Goal: Task Accomplishment & Management: Manage account settings

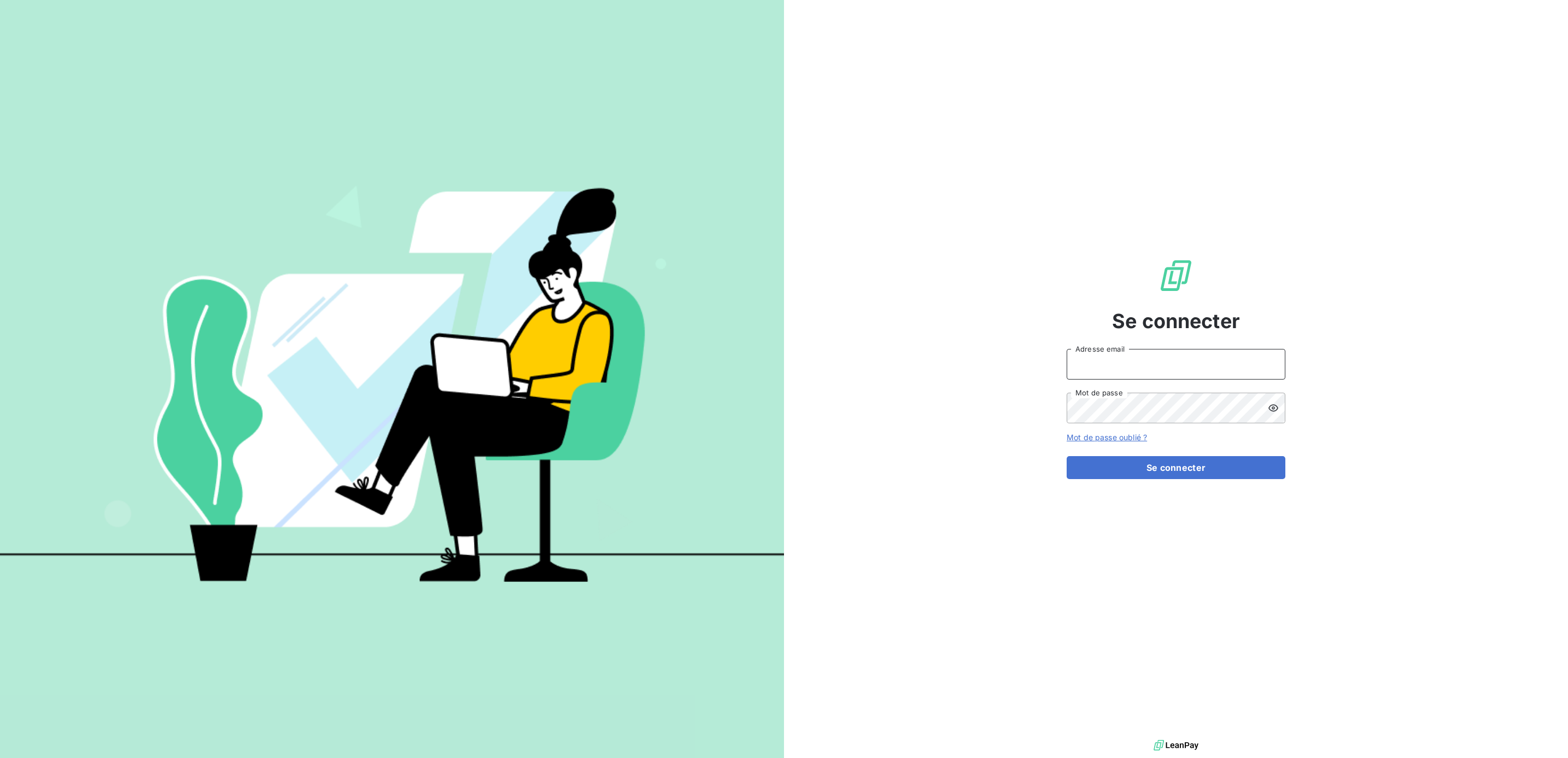
drag, startPoint x: 1149, startPoint y: 368, endPoint x: 1159, endPoint y: 364, distance: 10.8
click at [1154, 364] on input "Adresse email" at bounding box center [1175, 364] width 219 height 31
type input "[PERSON_NAME][EMAIL_ADDRESS][DOMAIN_NAME]"
click at [1066, 456] on button "Se connecter" at bounding box center [1175, 467] width 219 height 23
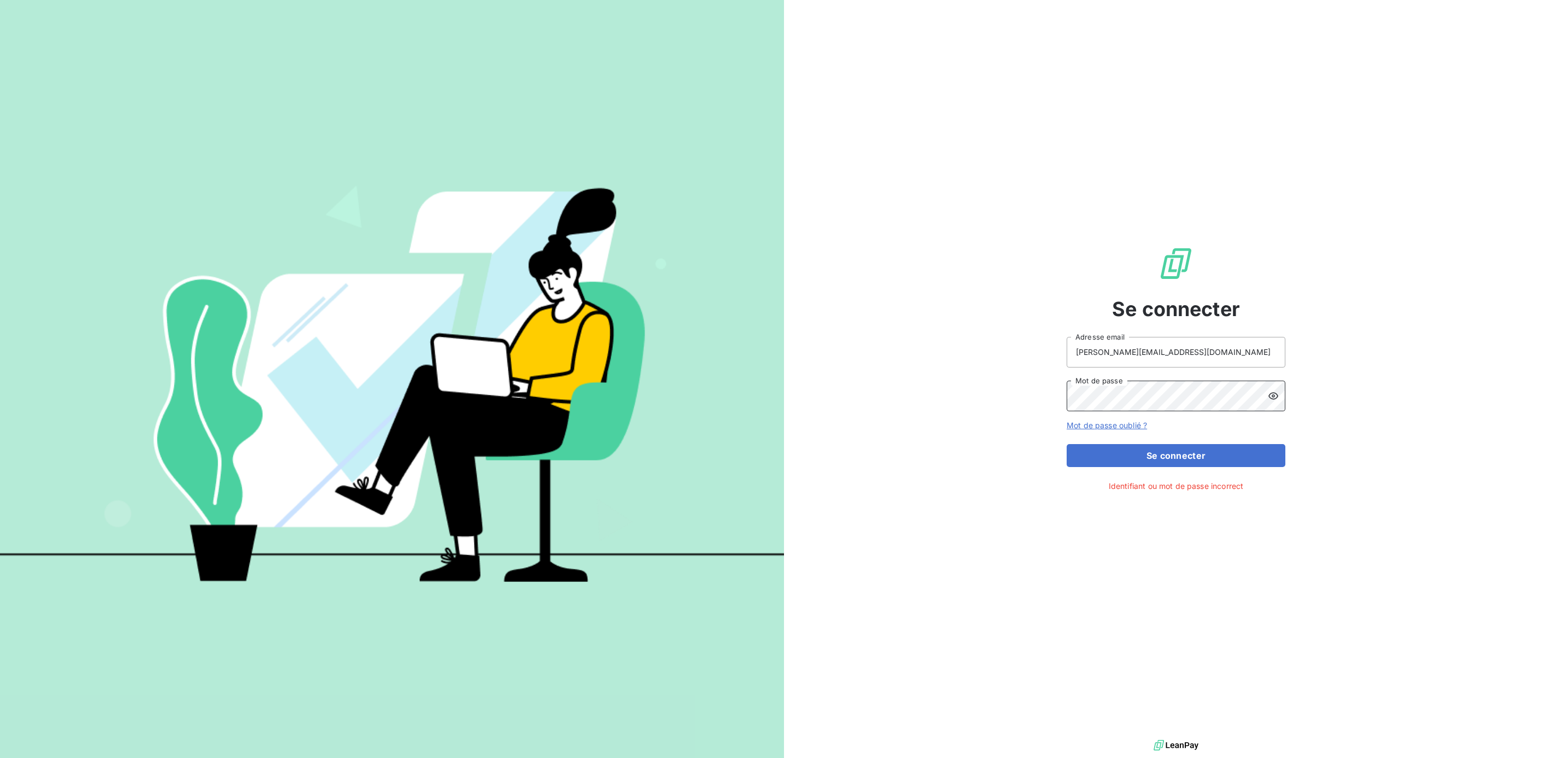
click at [1066, 444] on button "Se connecter" at bounding box center [1175, 455] width 219 height 23
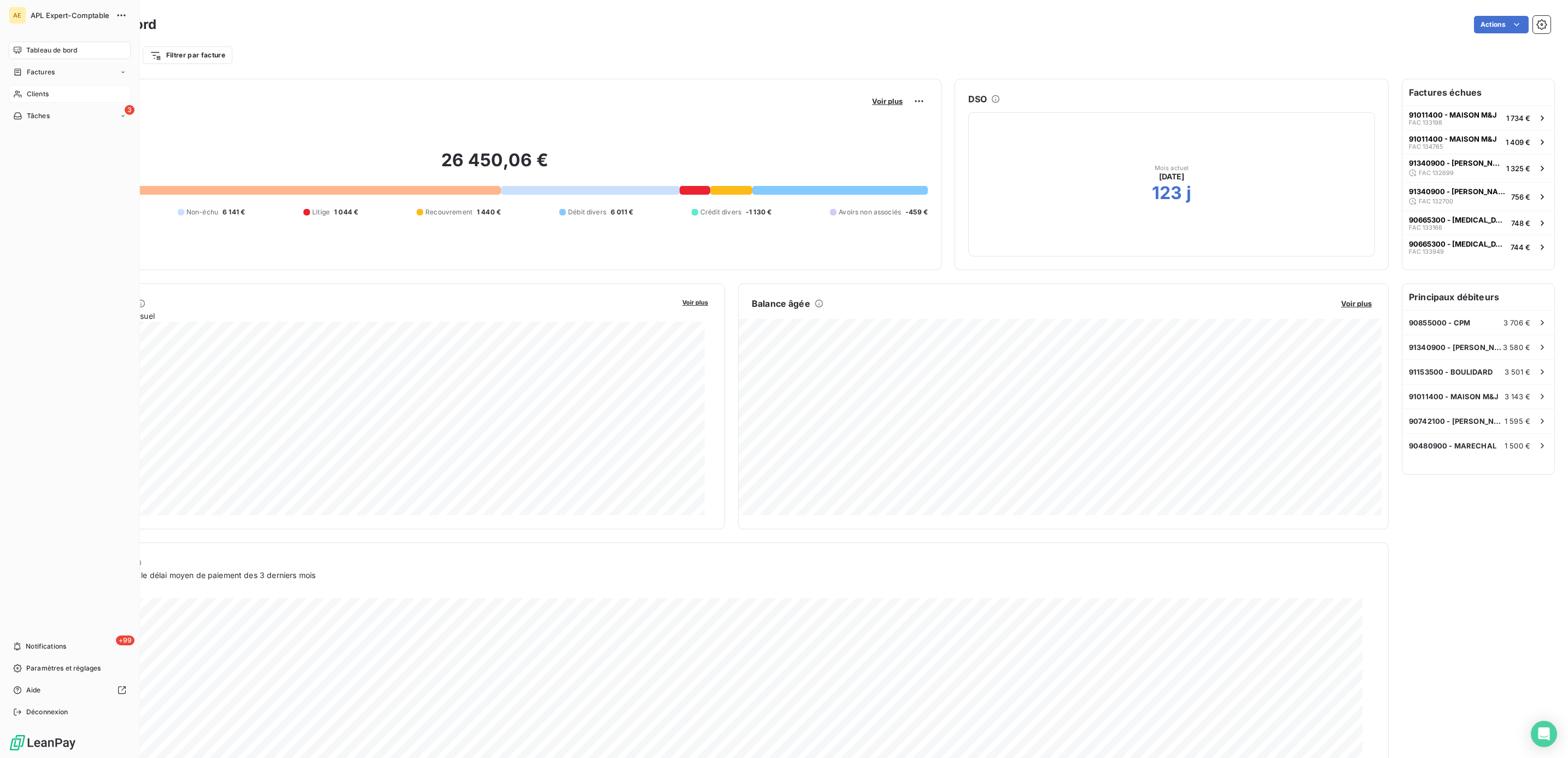
click at [46, 89] on span "Clients" at bounding box center [37, 94] width 22 height 10
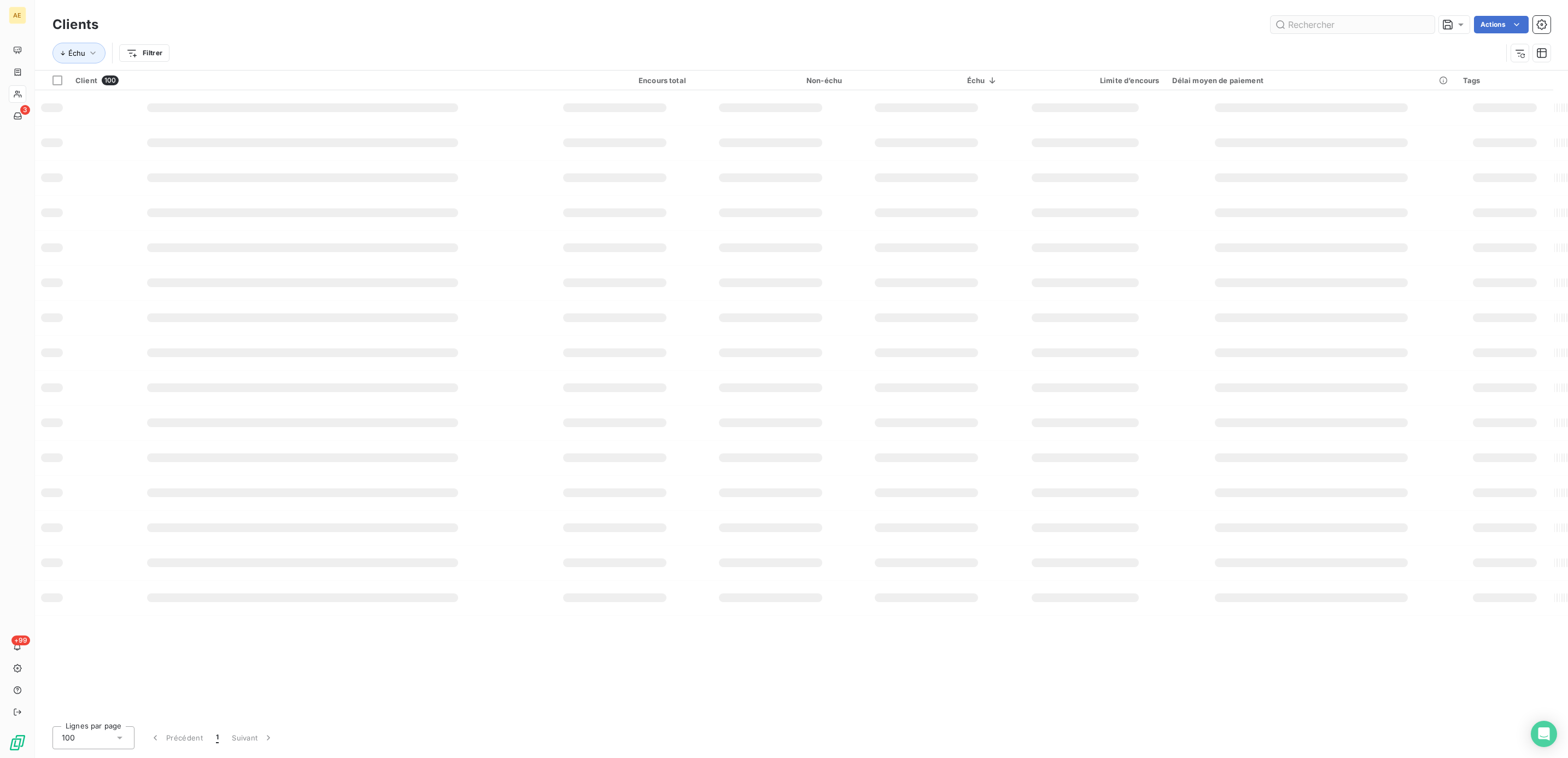
click at [1325, 21] on input "text" at bounding box center [1352, 25] width 164 height 18
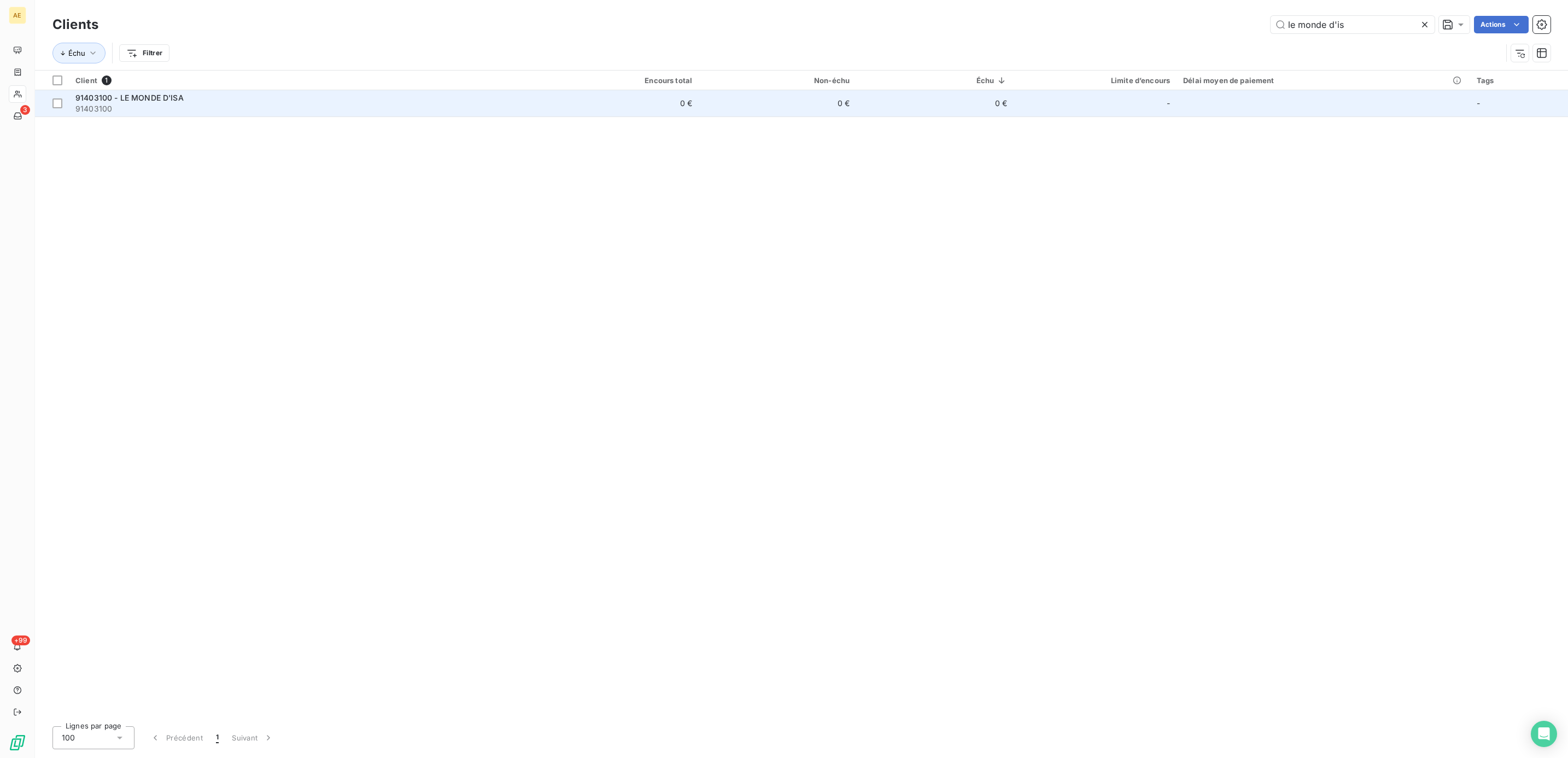
type input "le monde d'is"
click at [165, 103] on span "91403100 - LE MONDE D'ISA" at bounding box center [129, 98] width 108 height 10
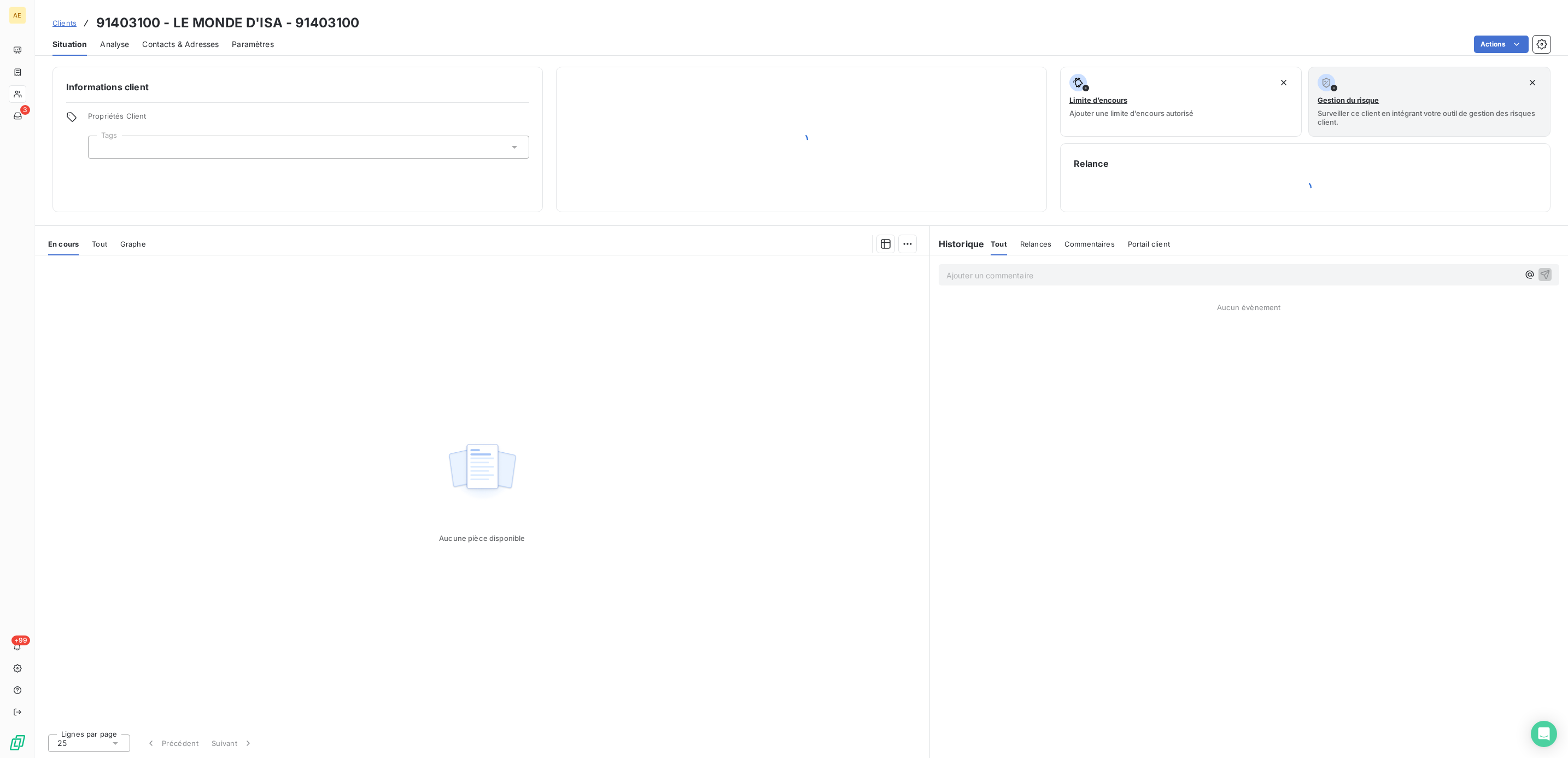
click at [1226, 276] on p "Ajouter un commentaire ﻿" at bounding box center [1232, 275] width 572 height 14
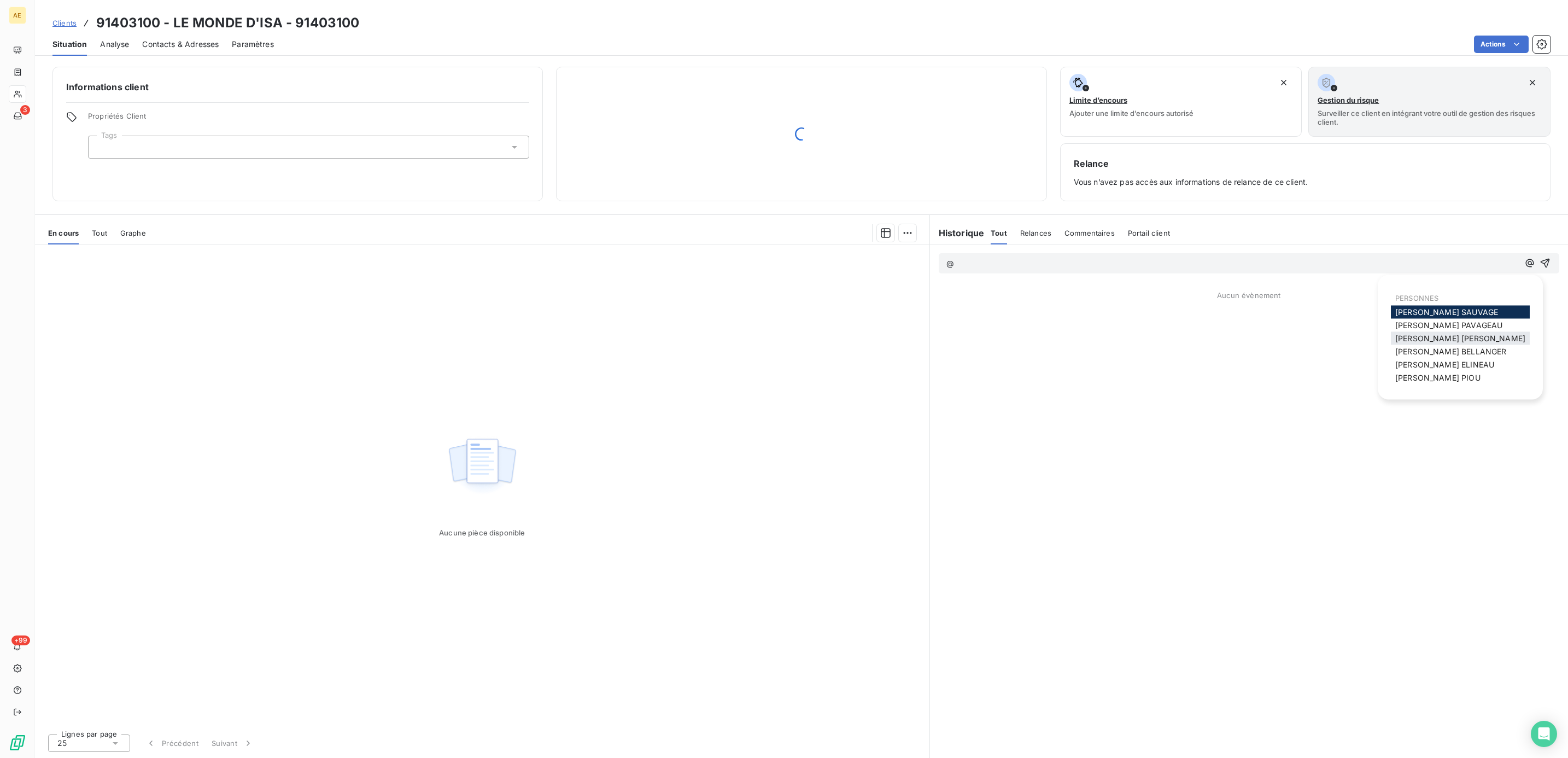
click at [1436, 342] on span "[PERSON_NAME] MAILLARD" at bounding box center [1460, 339] width 130 height 10
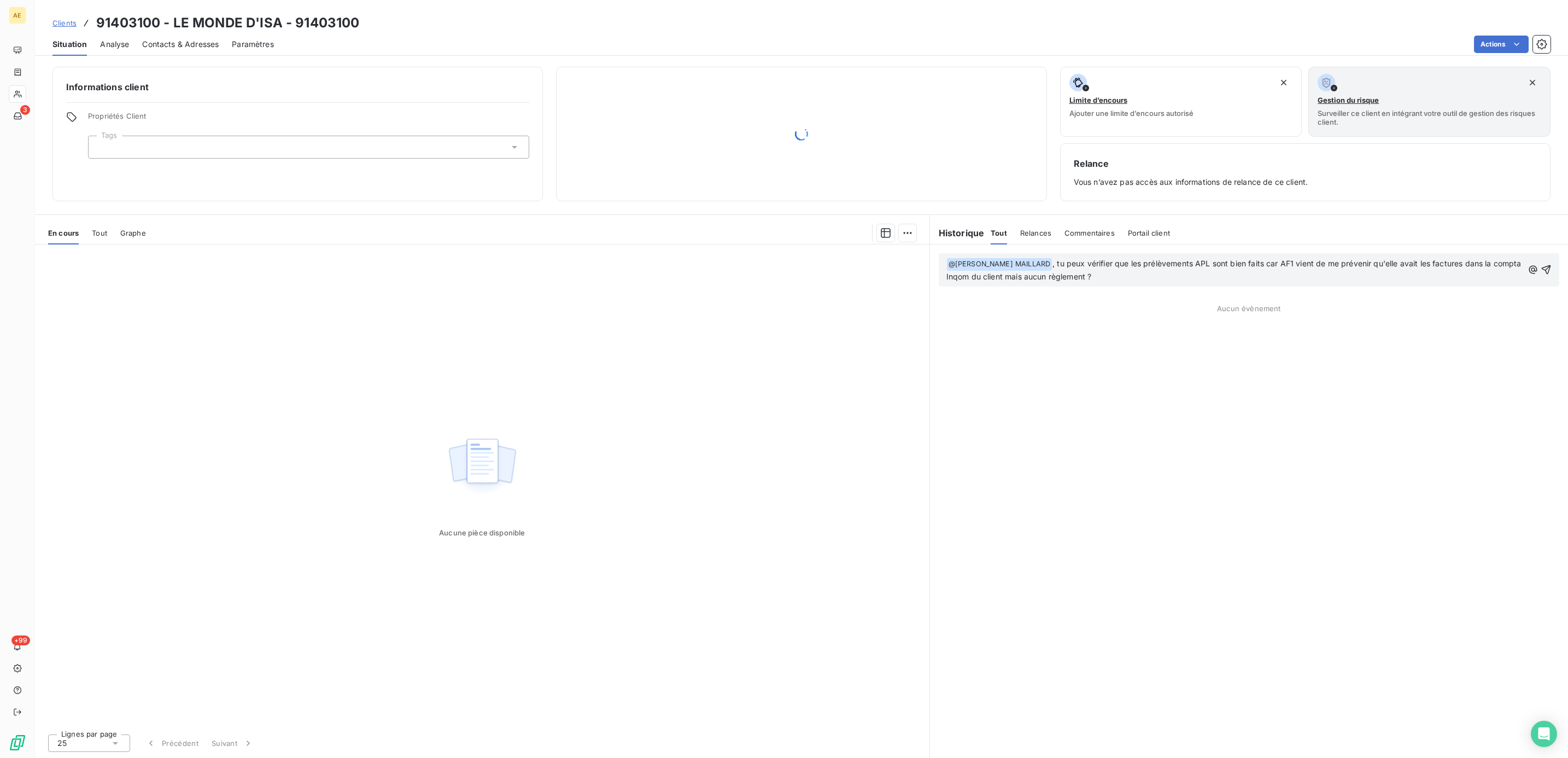
click at [1150, 274] on p "﻿ @ [PERSON_NAME] MAILLARD ﻿ , tu peux vérifier que les prélèvements APL sont b…" at bounding box center [1234, 271] width 577 height 26
